Goal: Information Seeking & Learning: Understand process/instructions

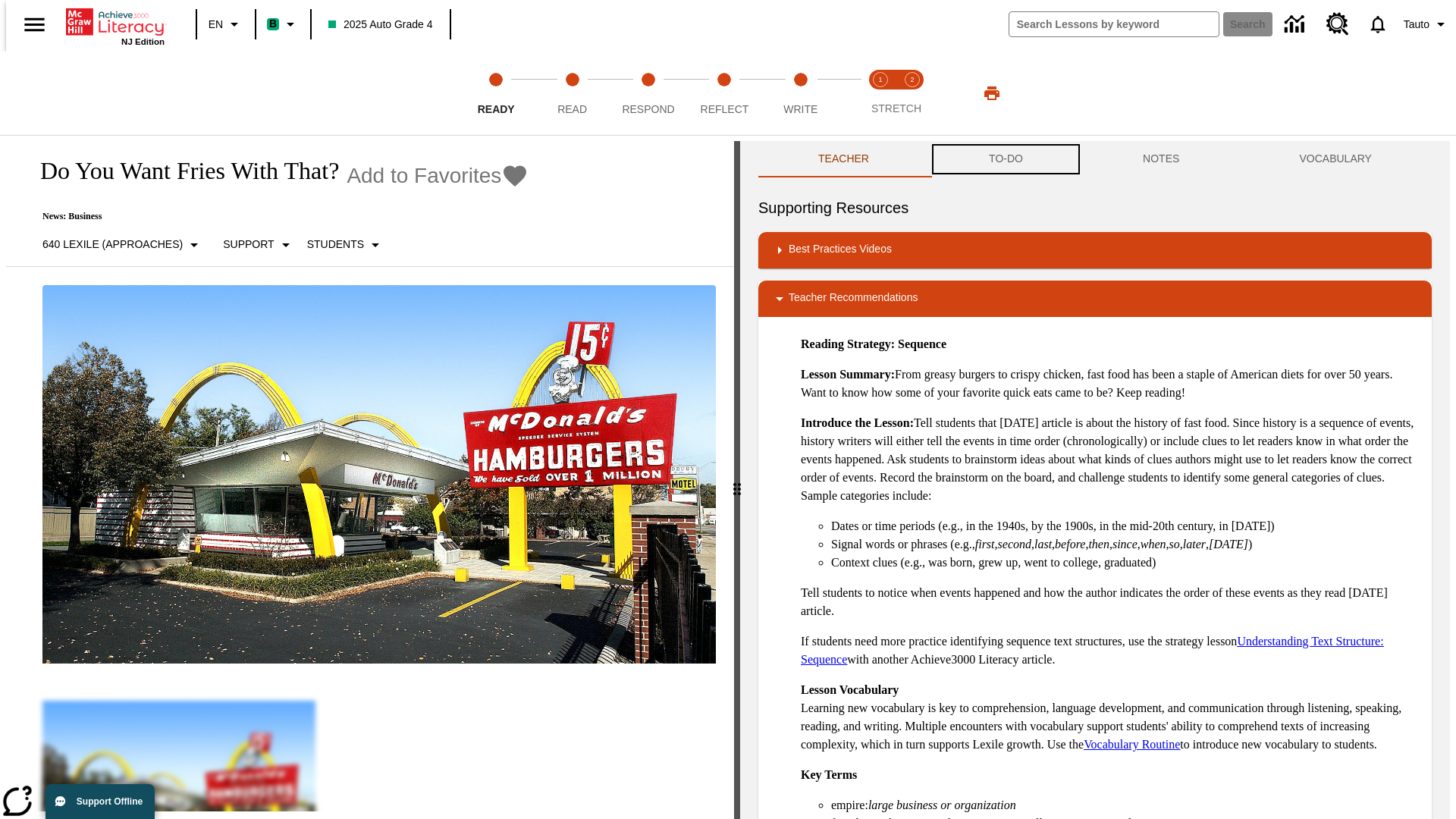
click at [1005, 159] on button "TO-DO" at bounding box center [1006, 159] width 154 height 37
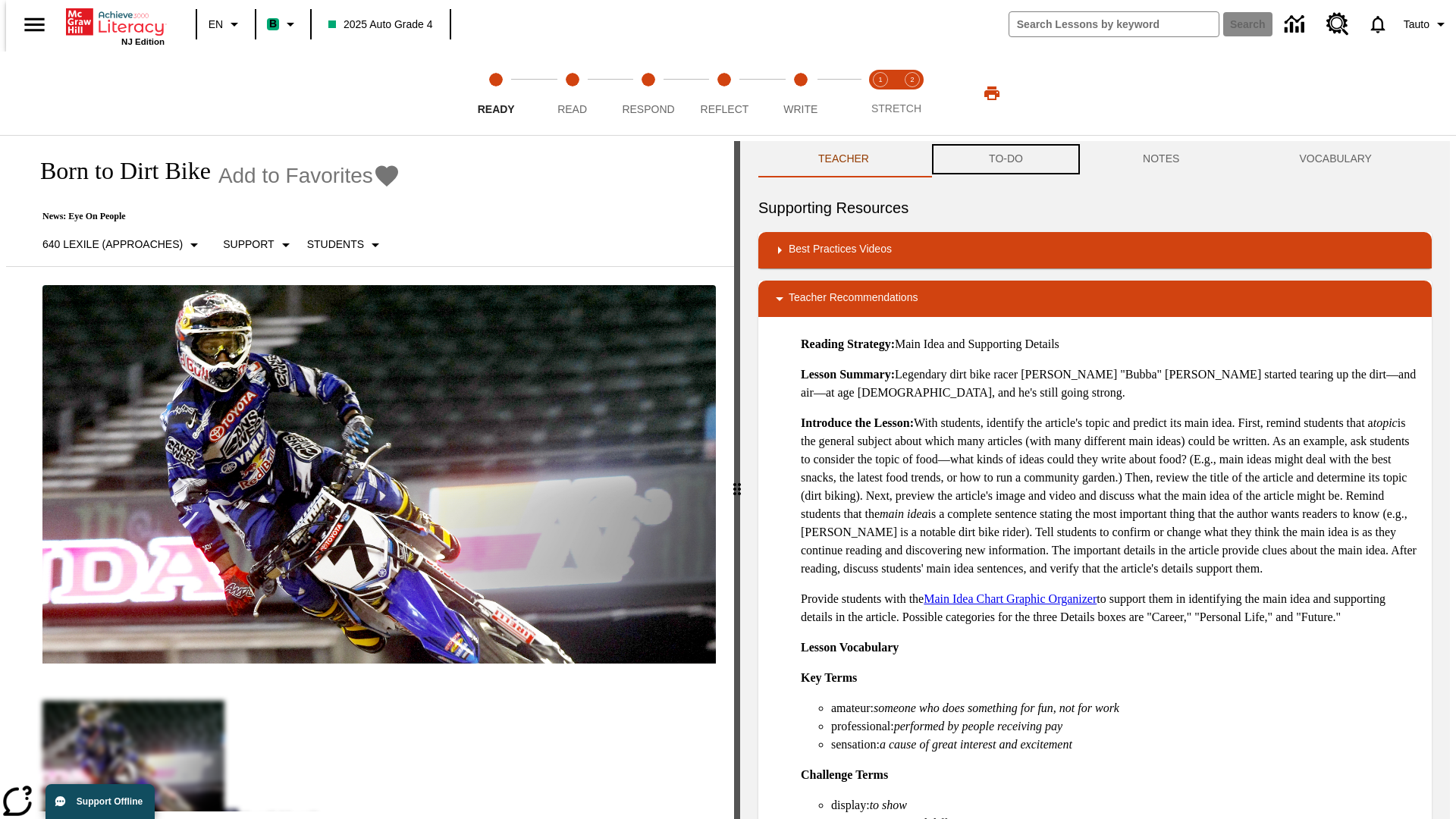
click at [1005, 159] on button "TO-DO" at bounding box center [1006, 159] width 154 height 37
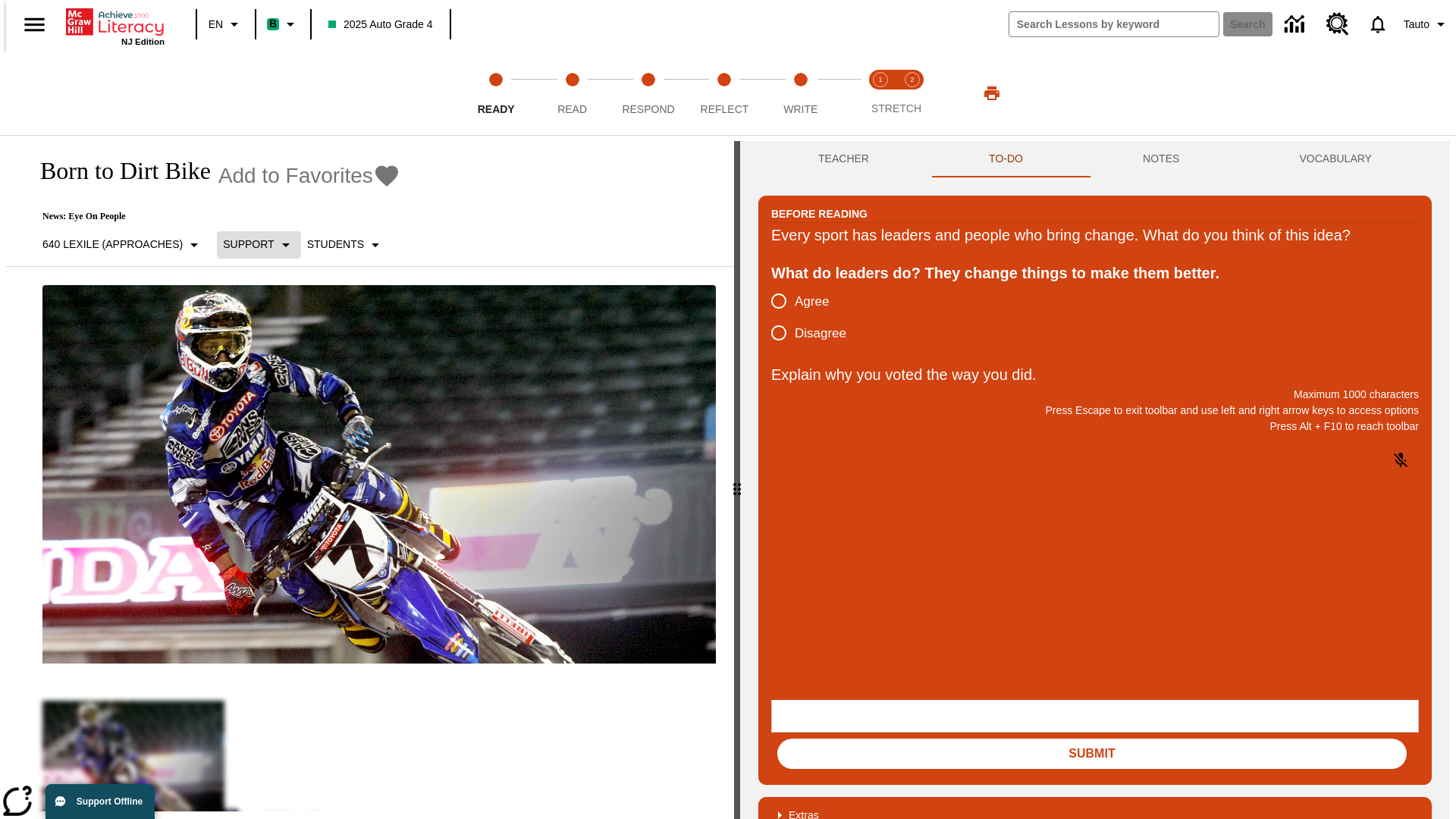
click at [252, 244] on p "Support" at bounding box center [249, 245] width 51 height 16
click at [269, 333] on p "Support" at bounding box center [269, 333] width 89 height 16
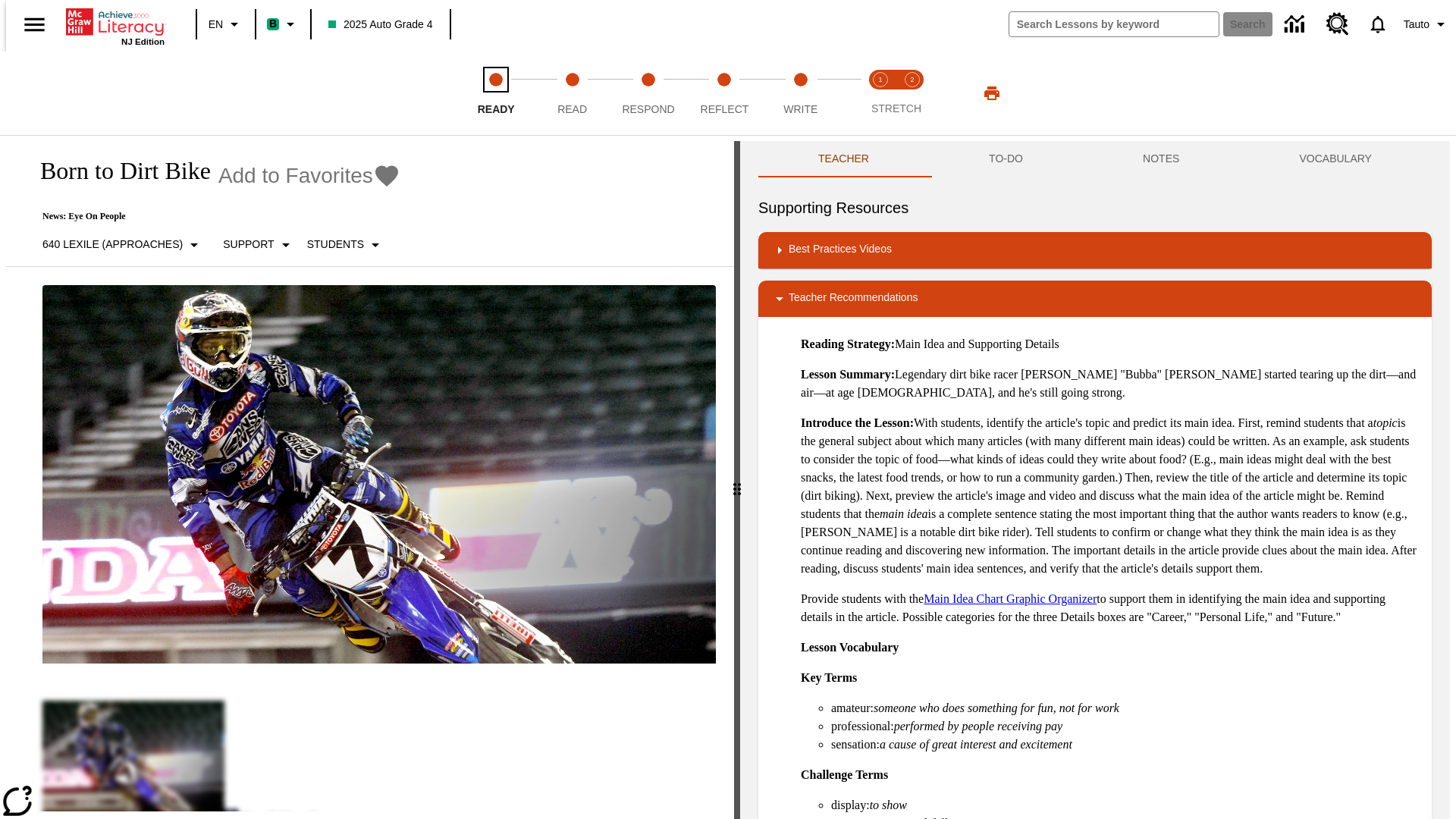
click at [496, 93] on span "Ready" at bounding box center [496, 103] width 37 height 27
click at [1005, 159] on button "TO-DO" at bounding box center [1006, 159] width 154 height 37
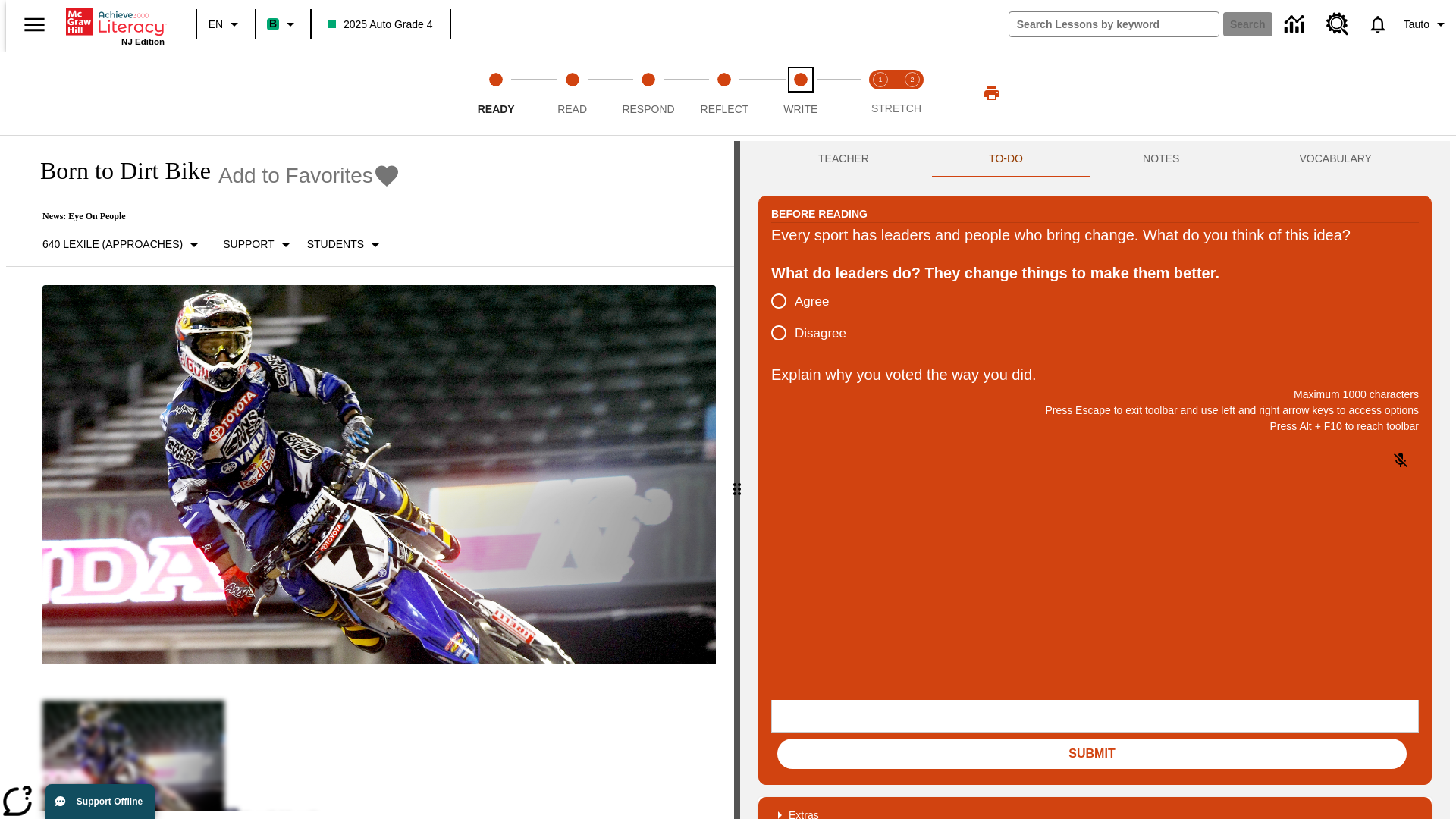
click at [800, 93] on span "Write" at bounding box center [800, 103] width 34 height 27
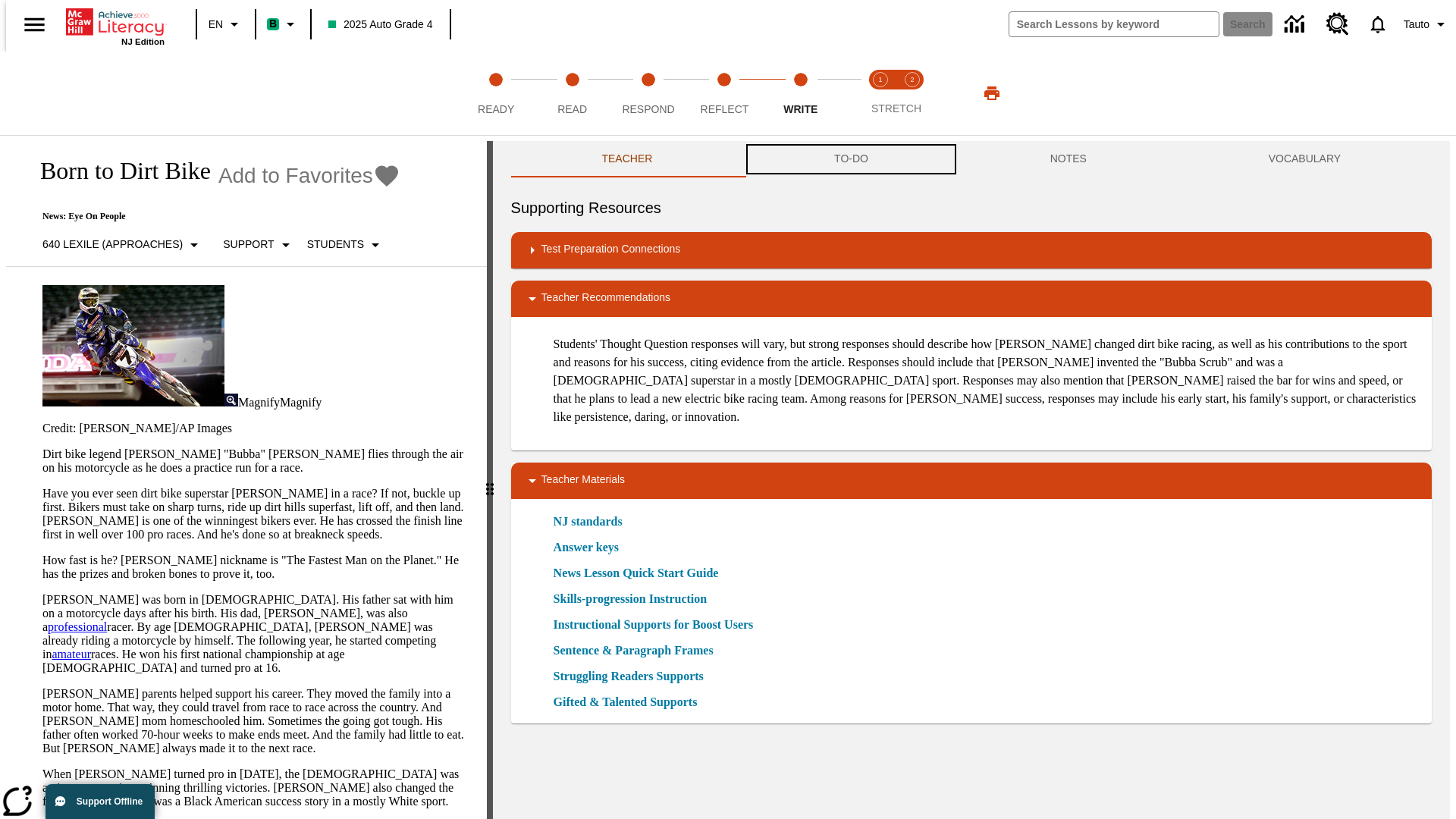
scroll to position [1, 0]
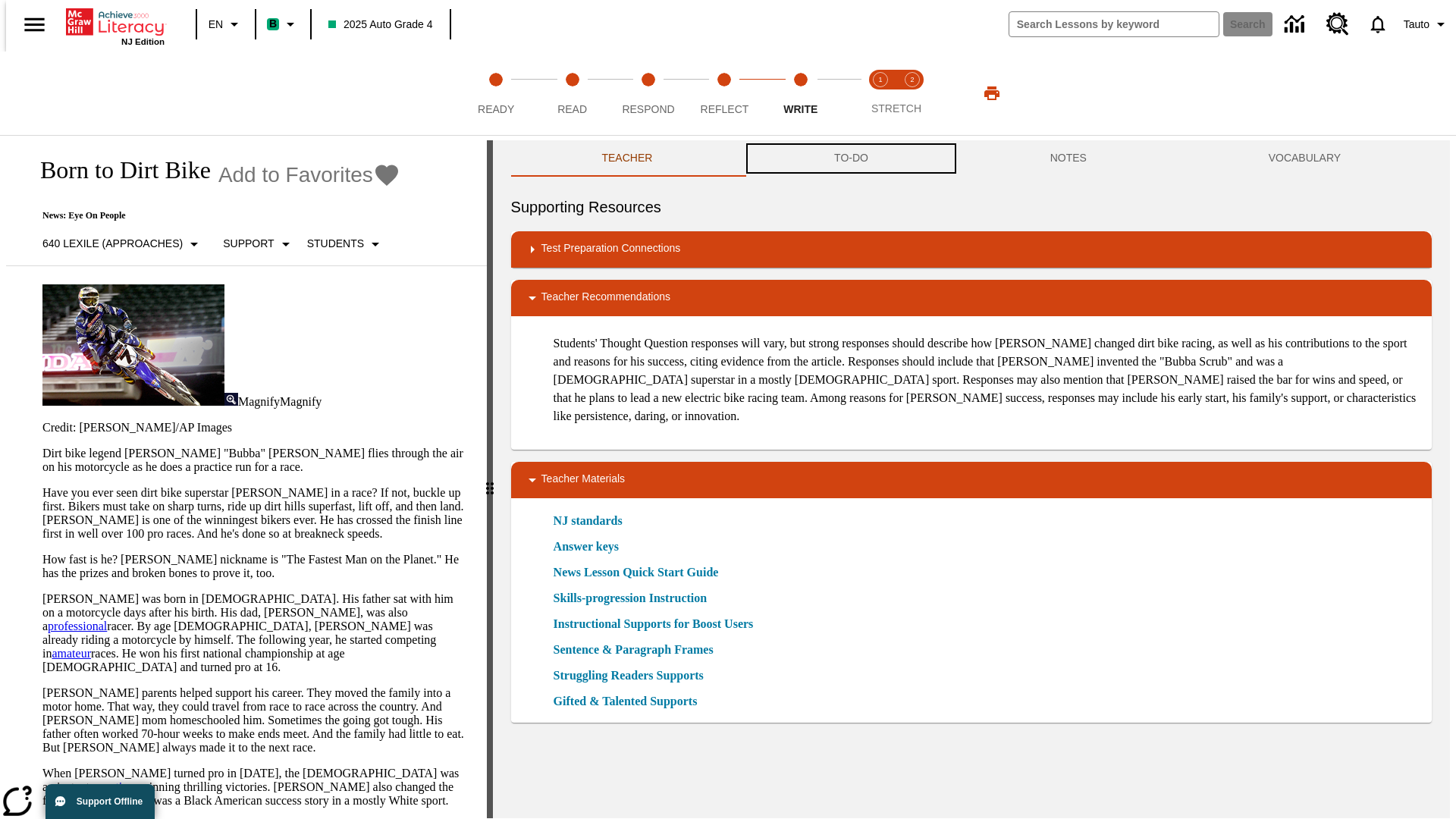
click at [850, 159] on button "TO-DO" at bounding box center [851, 159] width 216 height 37
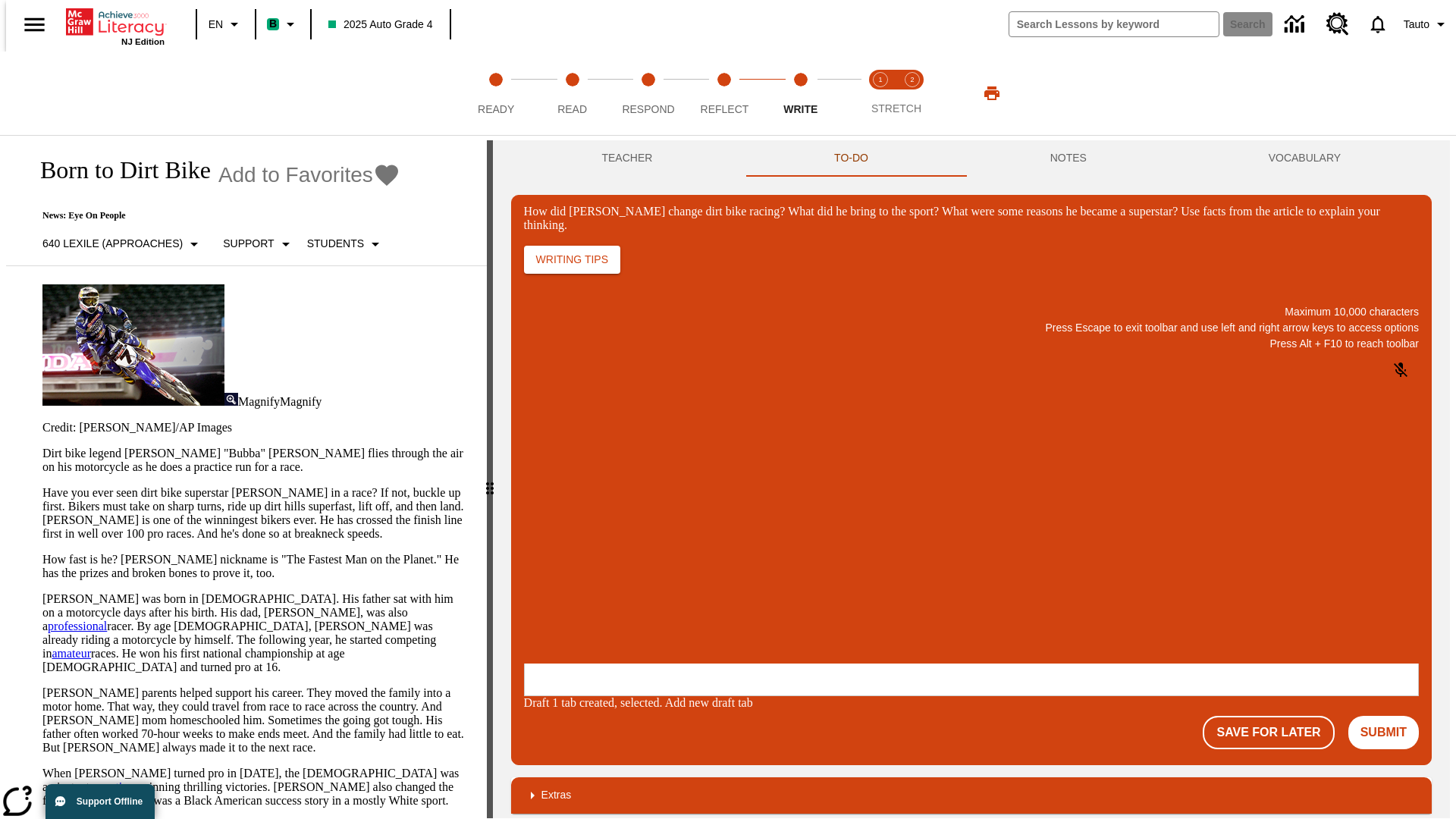
scroll to position [0, 0]
